Goal: Communication & Community: Participate in discussion

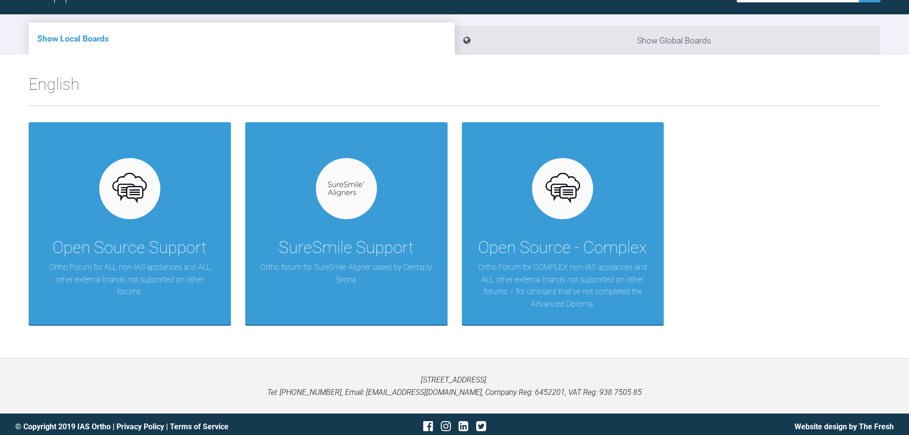
scroll to position [95, 0]
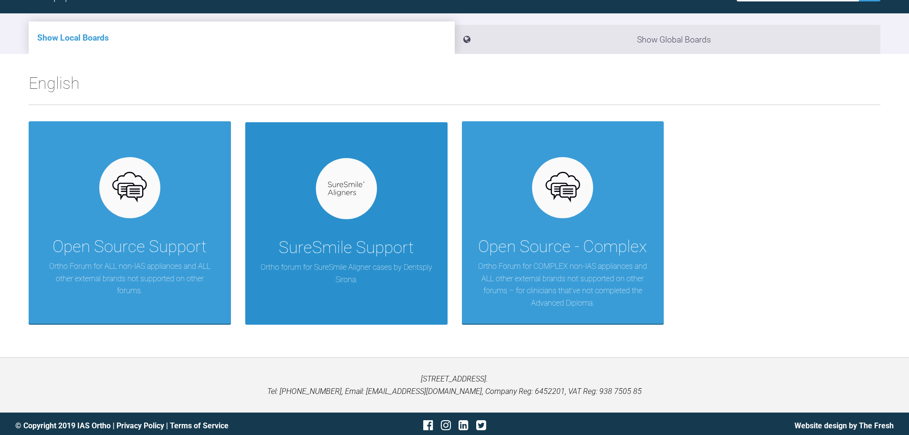
click at [327, 266] on p "Ortho forum for SureSmile Aligner cases by Dentsply Sirona." at bounding box center [347, 273] width 174 height 24
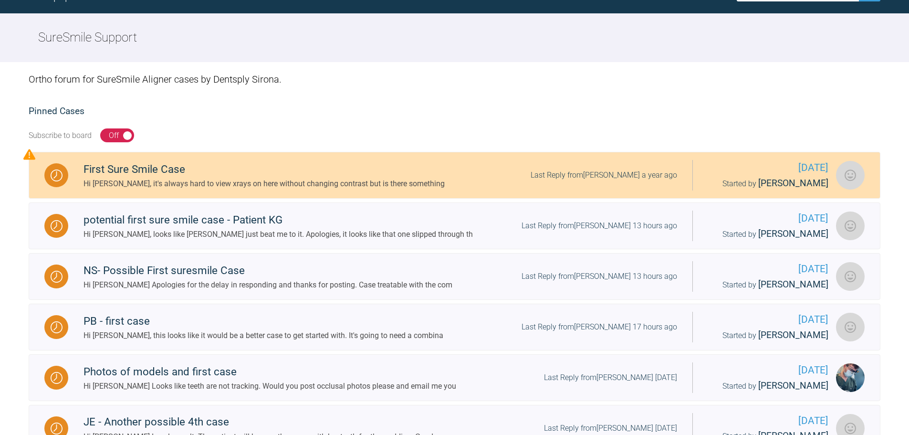
click at [192, 181] on div "Hi [PERSON_NAME], it's always hard to view xrays on here without changing contr…" at bounding box center [264, 184] width 361 height 12
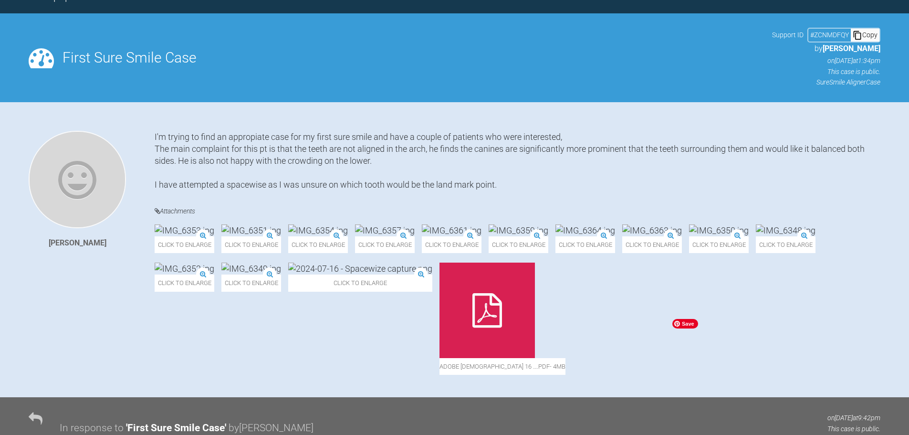
click at [432, 274] on img at bounding box center [360, 268] width 144 height 12
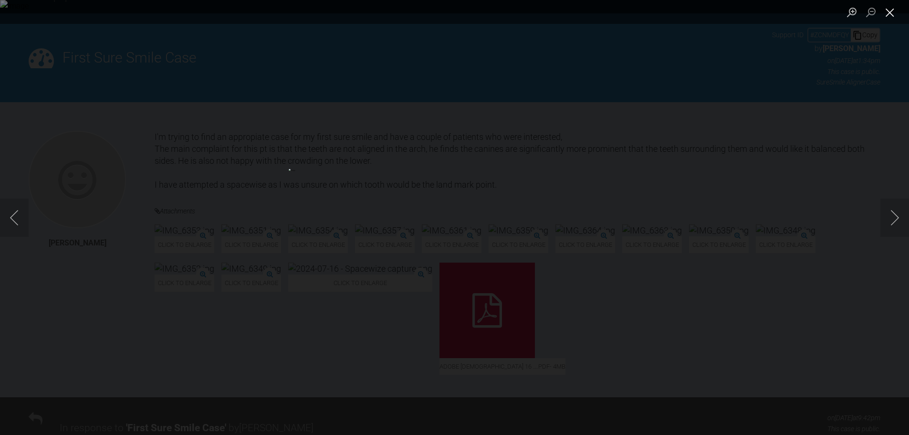
click at [890, 11] on button "Close lightbox" at bounding box center [889, 12] width 19 height 17
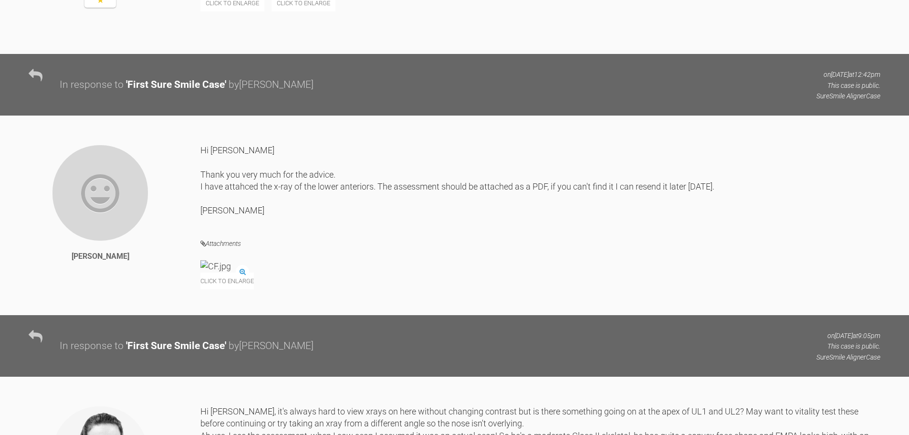
scroll to position [859, 0]
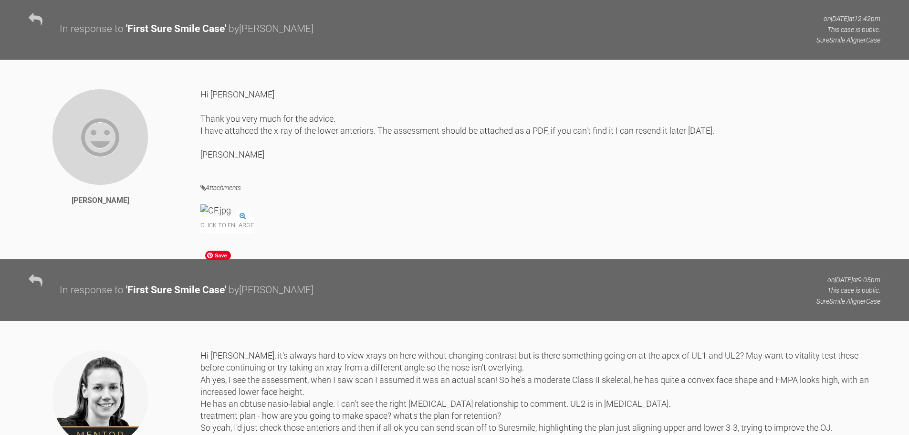
click at [231, 216] on img at bounding box center [215, 210] width 31 height 12
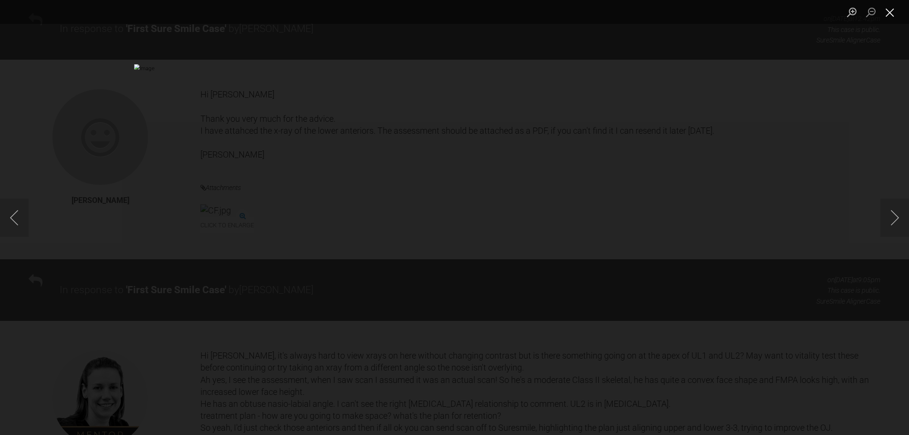
click at [893, 12] on button "Close lightbox" at bounding box center [889, 12] width 19 height 17
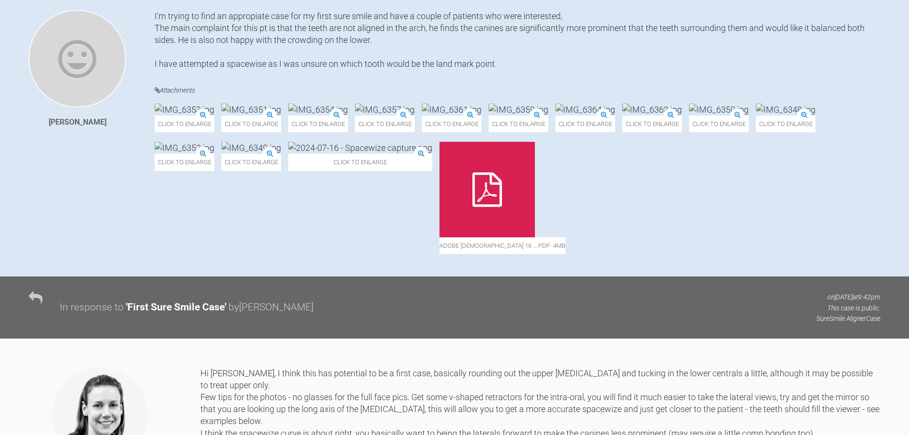
scroll to position [191, 0]
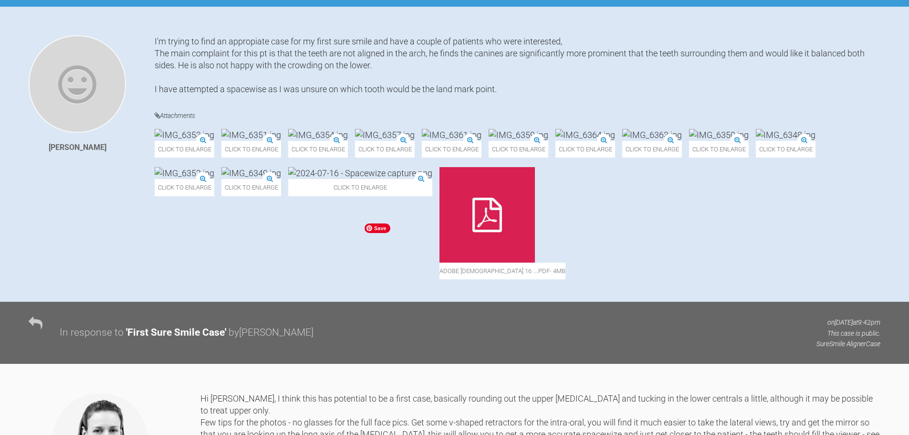
click at [756, 141] on img at bounding box center [786, 135] width 60 height 12
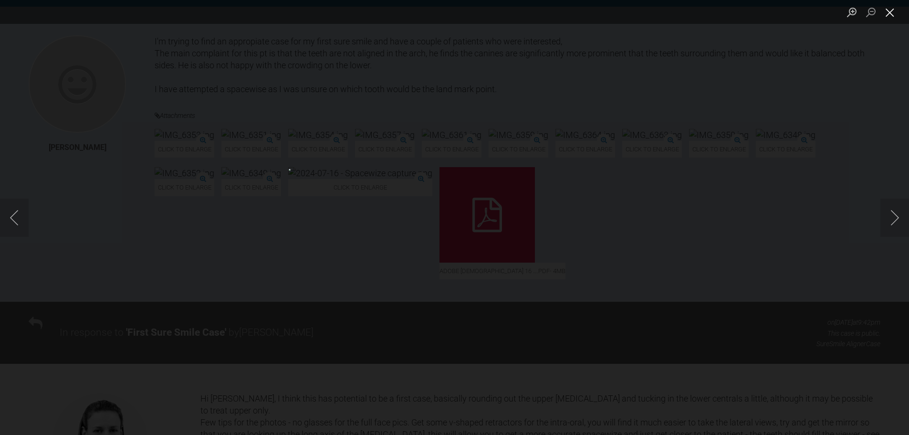
click at [890, 15] on button "Close lightbox" at bounding box center [889, 12] width 19 height 17
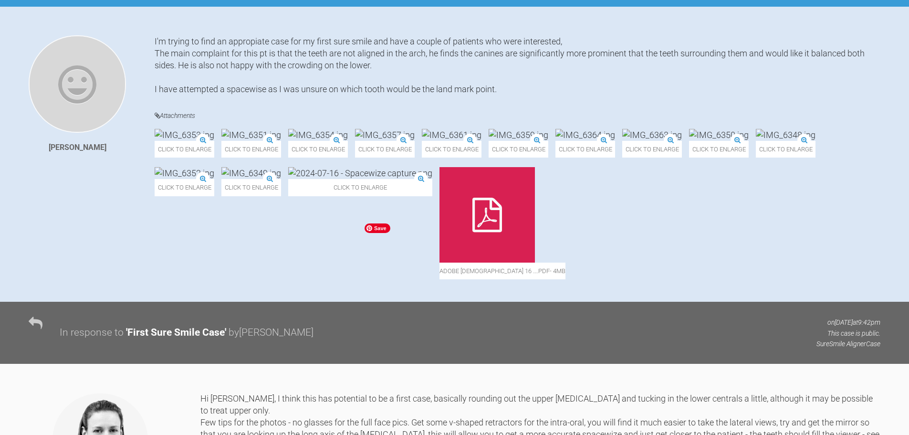
click at [756, 141] on img at bounding box center [786, 135] width 60 height 12
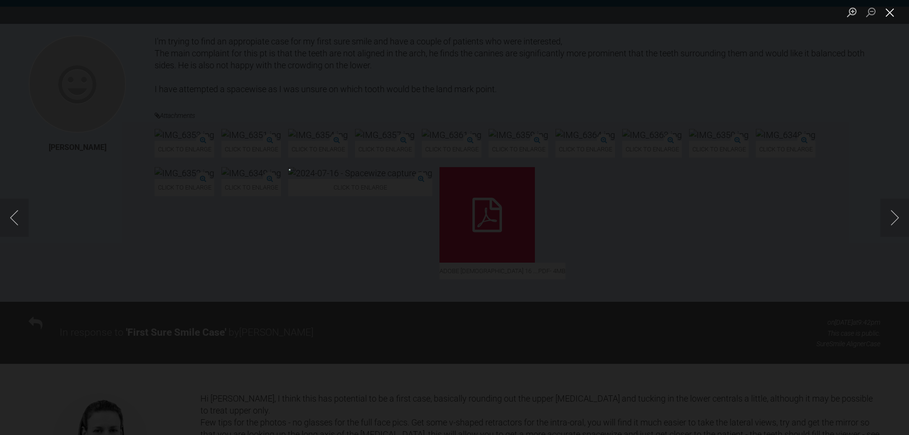
click at [889, 12] on button "Close lightbox" at bounding box center [889, 12] width 19 height 17
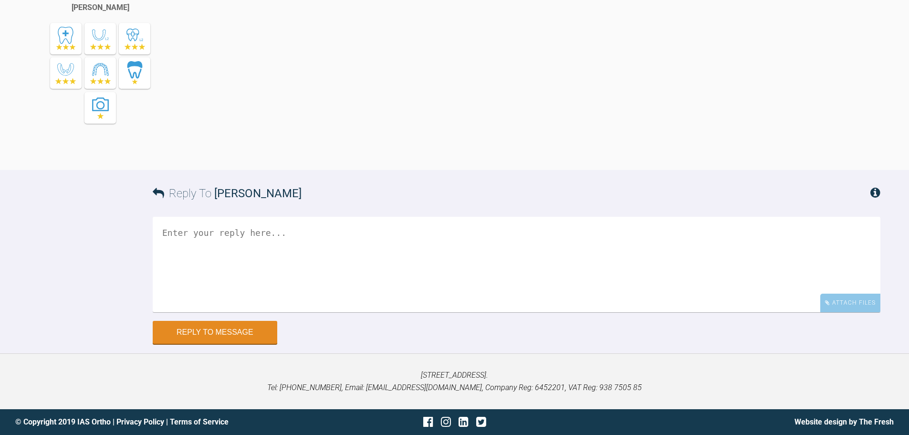
scroll to position [1170, 0]
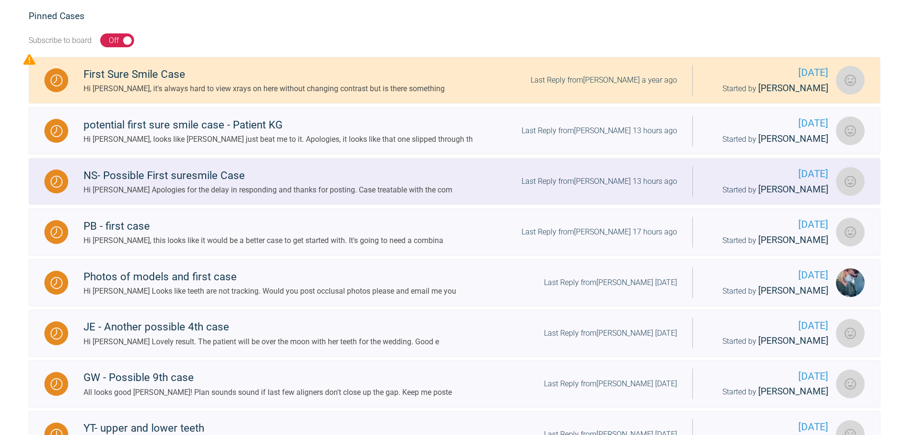
scroll to position [191, 0]
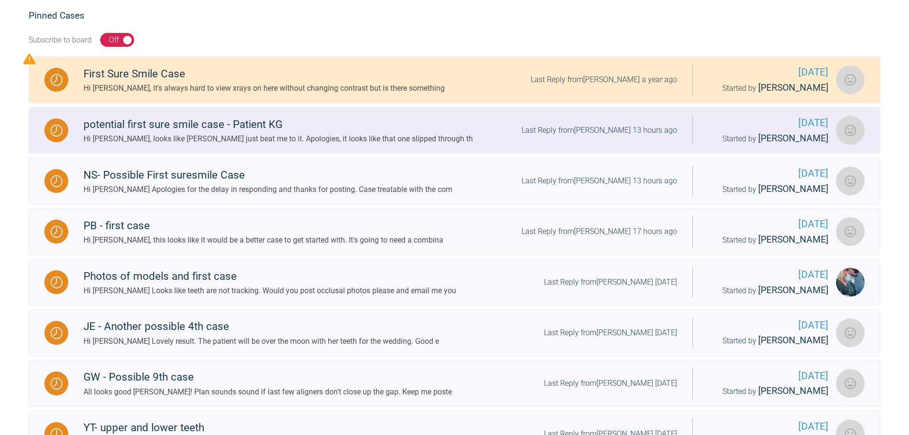
click at [134, 124] on div "potential first sure smile case - Patient KG" at bounding box center [278, 124] width 389 height 17
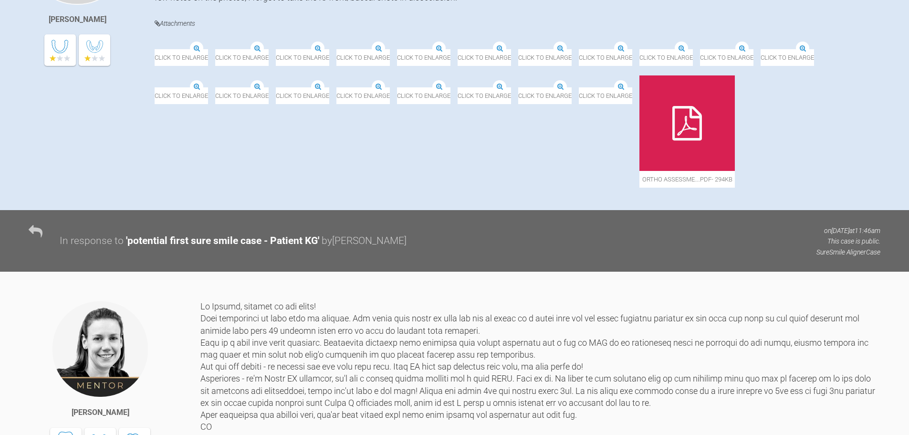
scroll to position [334, 0]
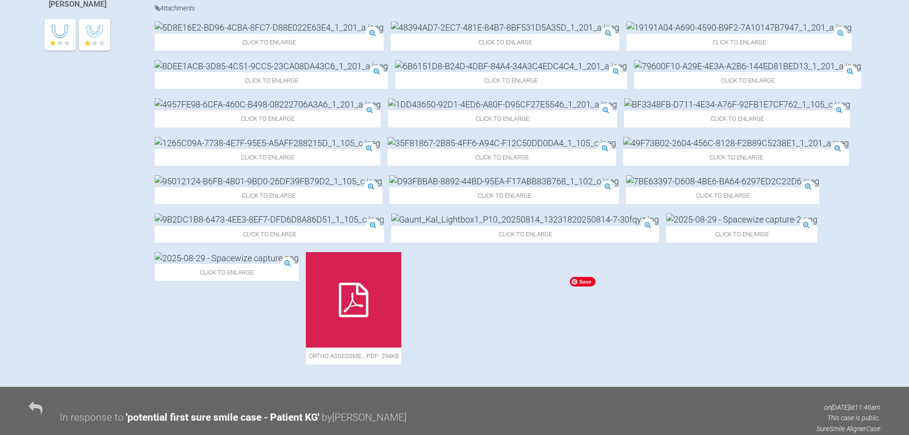
click at [299, 264] on img at bounding box center [227, 258] width 144 height 12
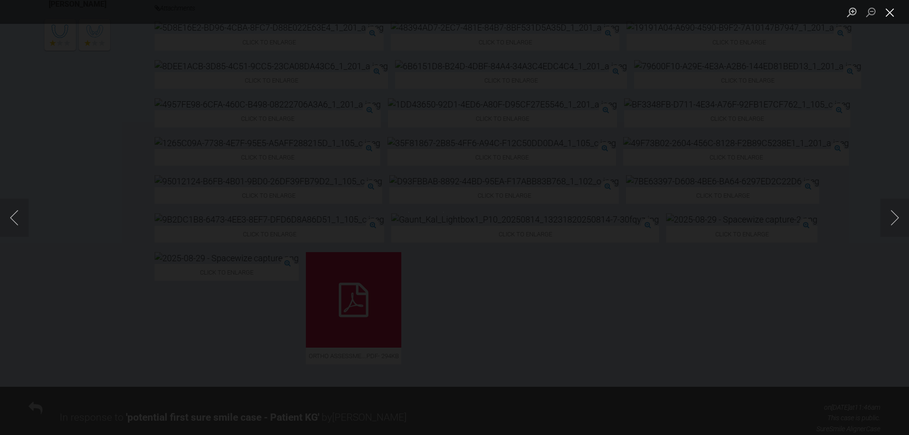
click at [889, 16] on button "Close lightbox" at bounding box center [889, 12] width 19 height 17
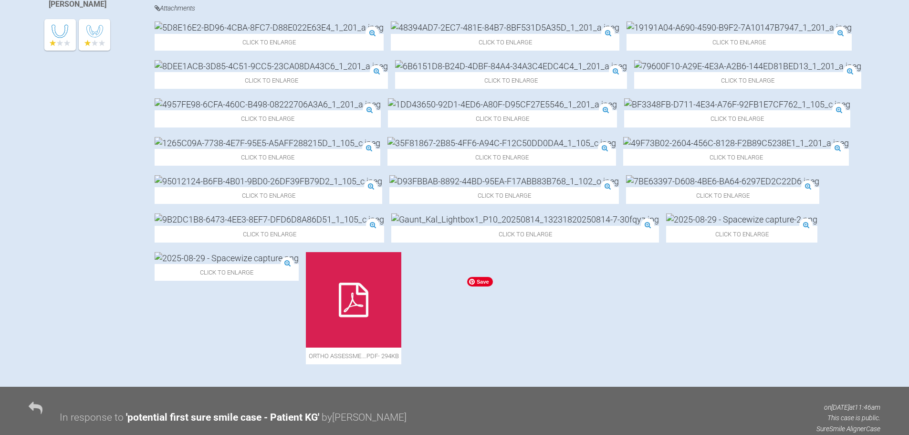
click at [666, 225] on img at bounding box center [741, 219] width 151 height 12
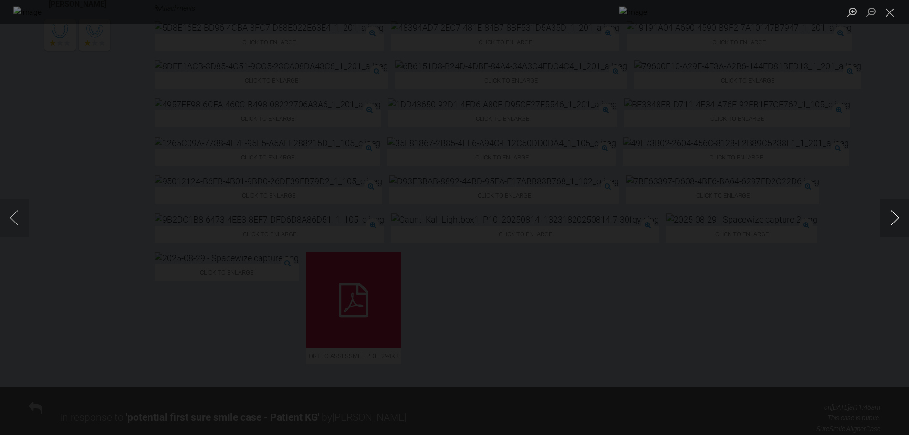
click at [894, 218] on button "Next image" at bounding box center [894, 218] width 29 height 38
click at [890, 12] on button "Close lightbox" at bounding box center [889, 12] width 19 height 17
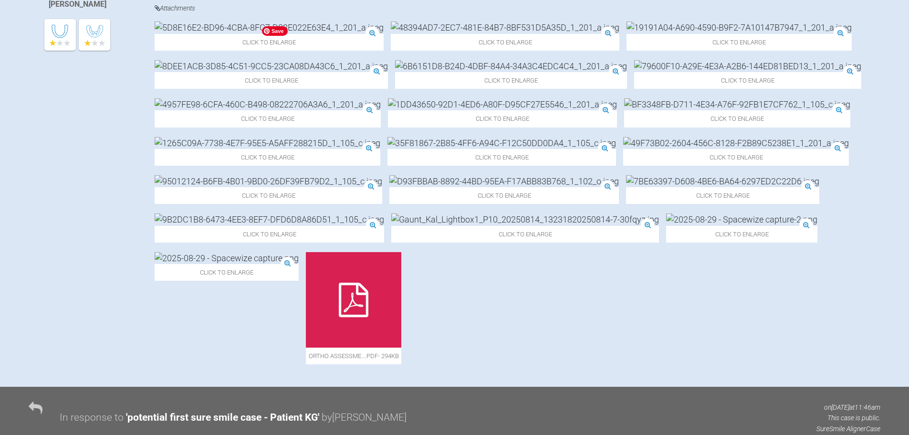
click at [391, 33] on img at bounding box center [505, 27] width 229 height 12
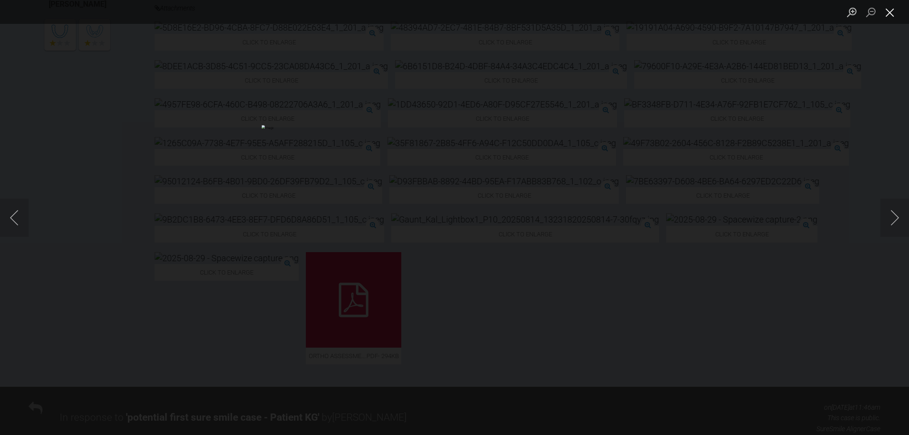
click at [888, 11] on button "Close lightbox" at bounding box center [889, 12] width 19 height 17
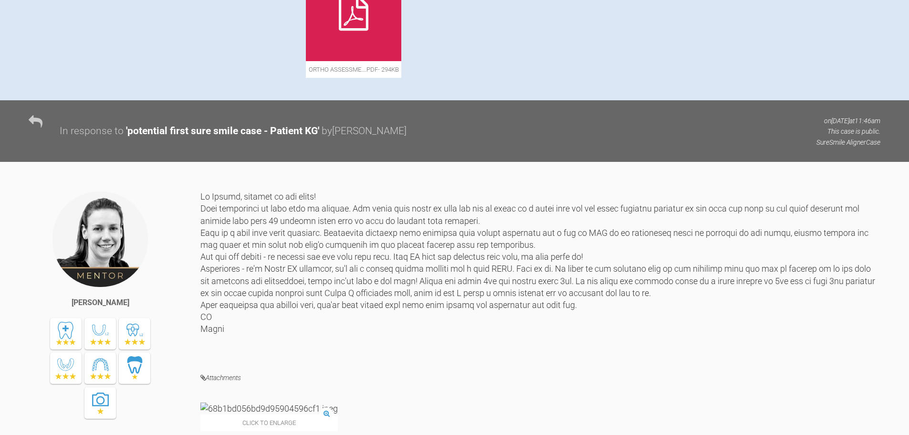
scroll to position [477, 0]
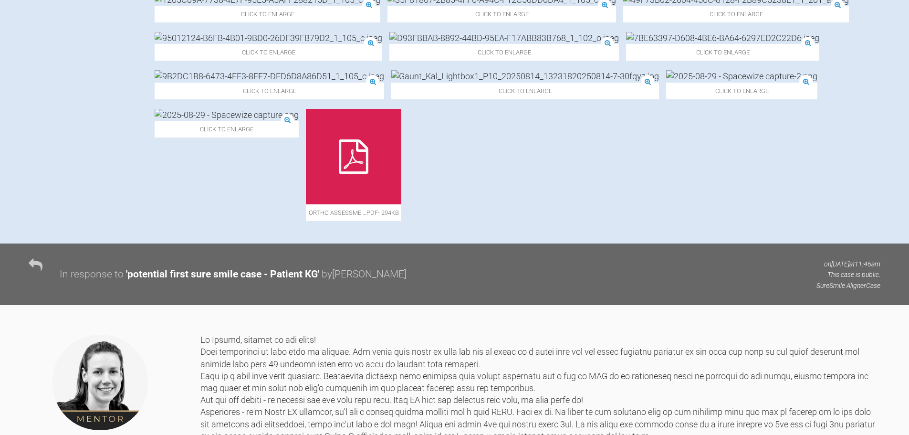
click at [401, 204] on div at bounding box center [353, 156] width 95 height 95
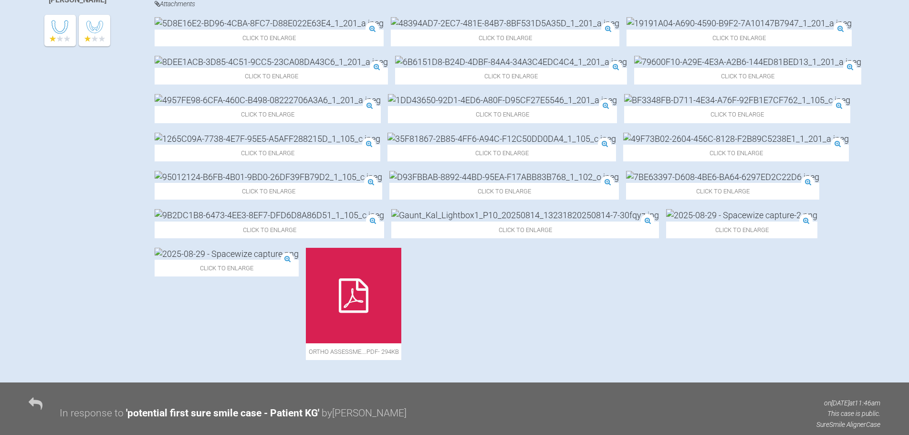
scroll to position [334, 0]
